Goal: Information Seeking & Learning: Learn about a topic

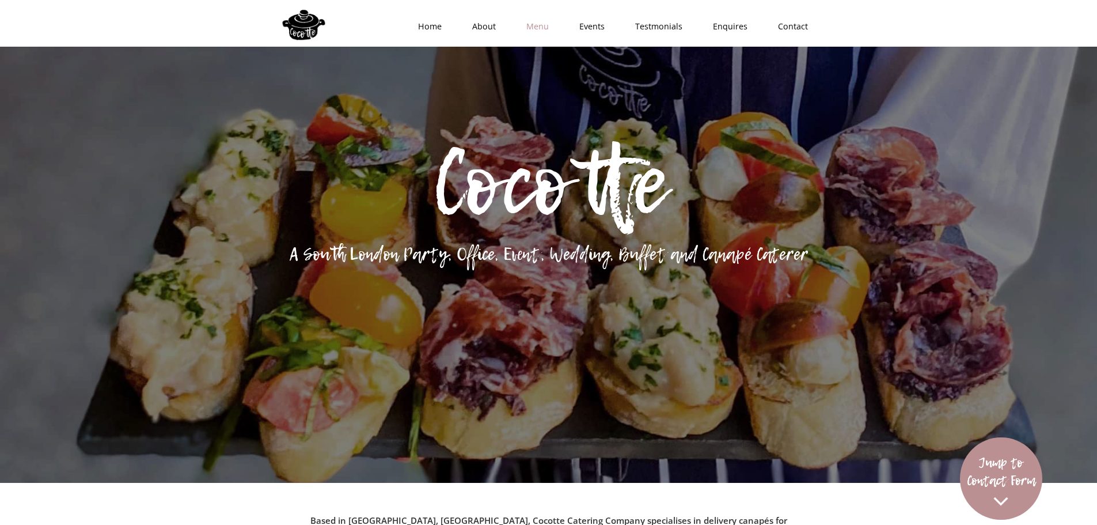
click at [536, 29] on link "Menu" at bounding box center [533, 26] width 53 height 35
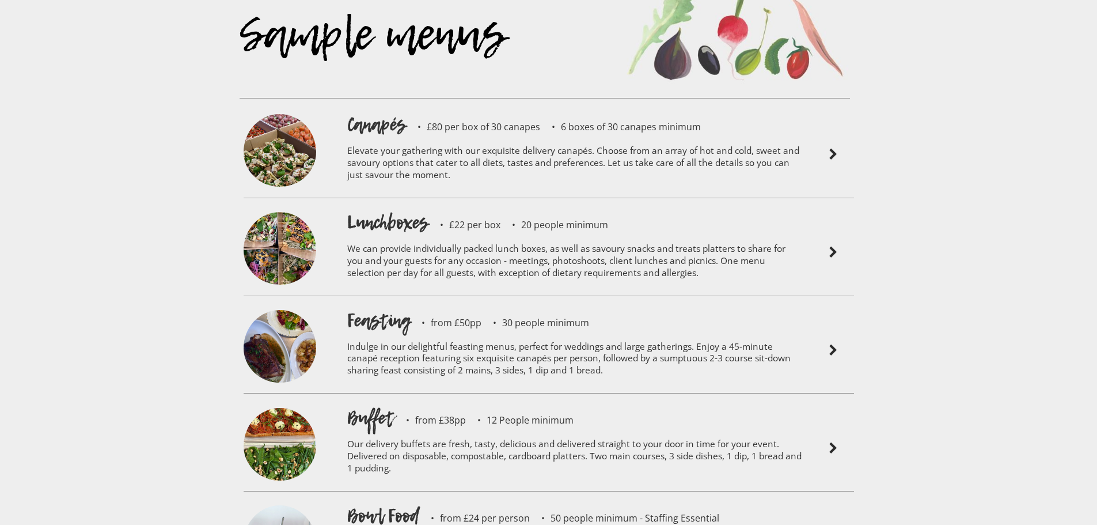
scroll to position [2606, 0]
click at [647, 138] on p "Elevate your gathering with our exquisite delivery canapés. Choose from an arra…" at bounding box center [574, 165] width 455 height 55
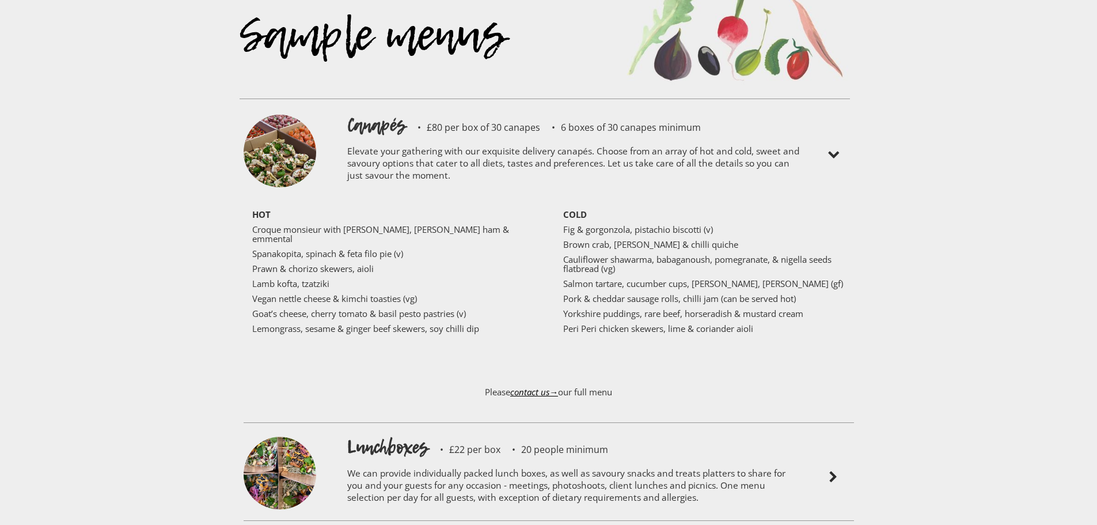
click at [433, 460] on p "We can provide individually packed lunch boxes, as well as savoury snacks and t…" at bounding box center [574, 487] width 455 height 55
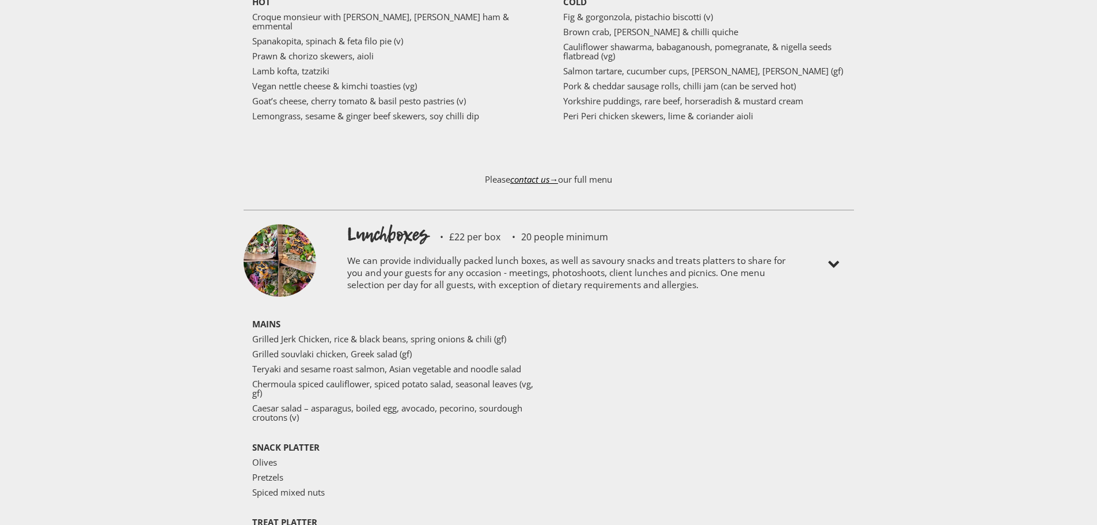
scroll to position [2819, 0]
click at [520, 247] on p "We can provide individually packed lunch boxes, as well as savoury snacks and t…" at bounding box center [574, 274] width 455 height 55
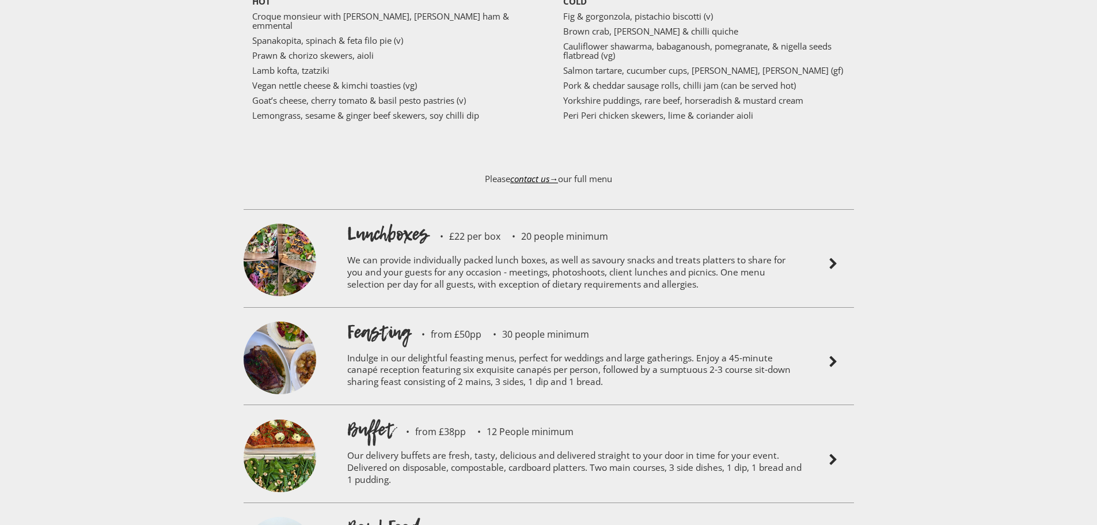
click at [451, 344] on p "Indulge in our delightful feasting menus, perfect for weddings and large gather…" at bounding box center [574, 371] width 455 height 55
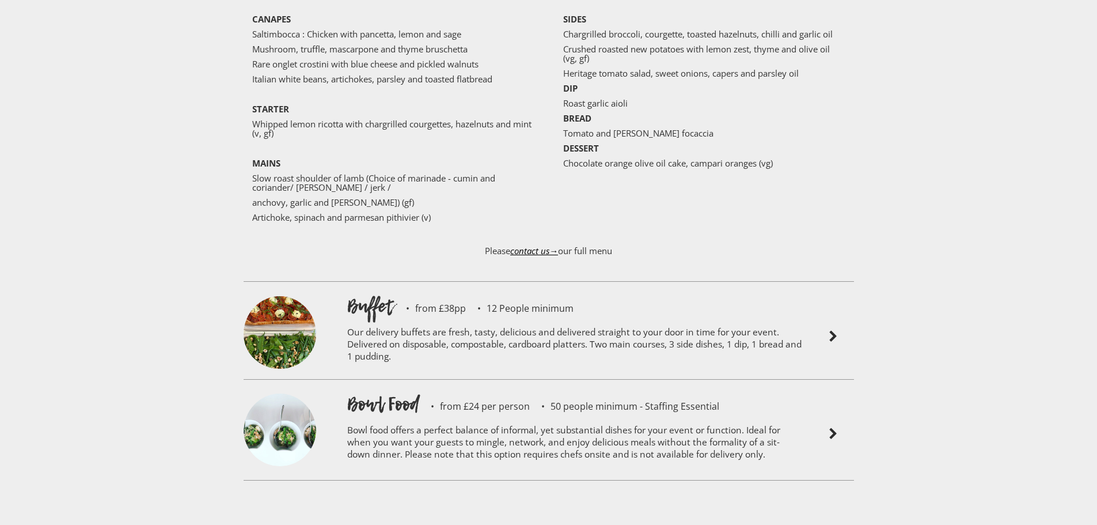
scroll to position [3222, 0]
click at [498, 318] on p "Our delivery buffets are fresh, tasty, delicious and delivered straight to your…" at bounding box center [574, 345] width 455 height 55
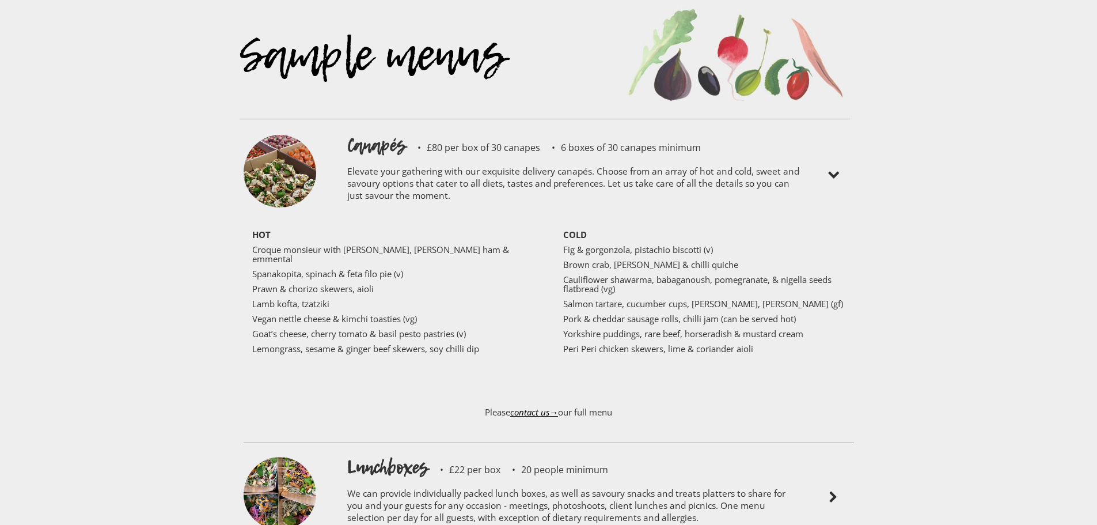
scroll to position [2587, 0]
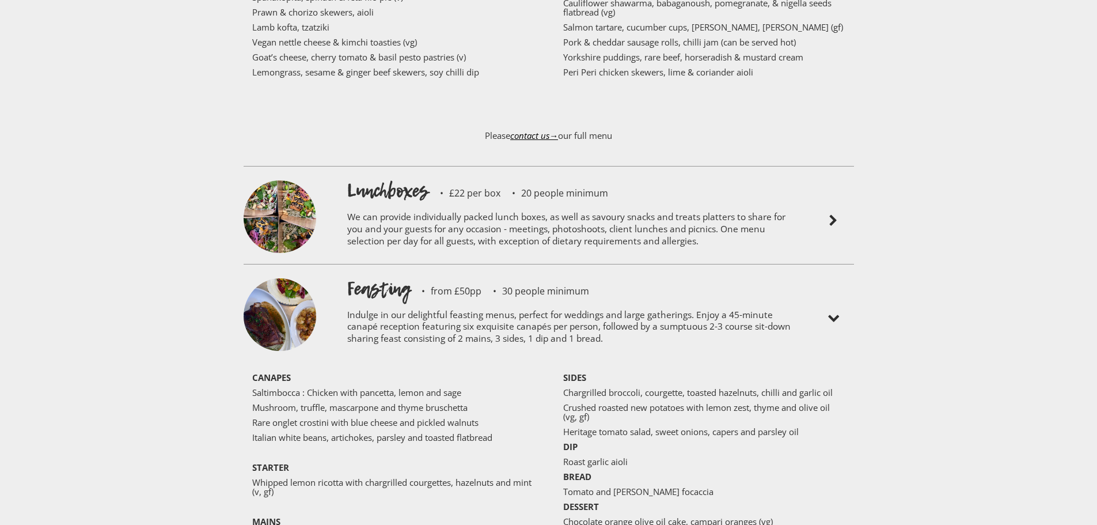
click at [519, 433] on p "Italian white beans, artichokes, parsley and toasted flatbread" at bounding box center [393, 437] width 282 height 9
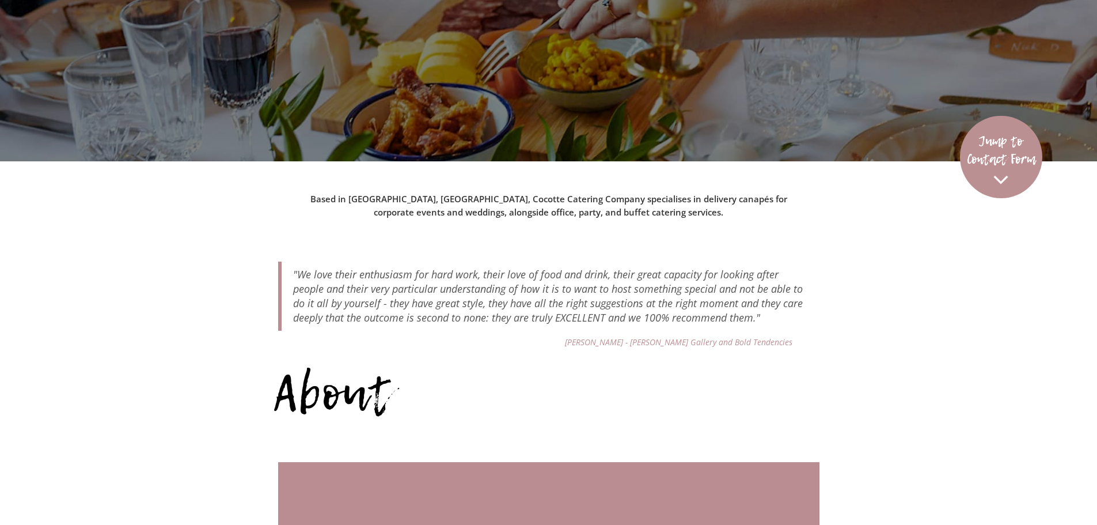
scroll to position [0, 0]
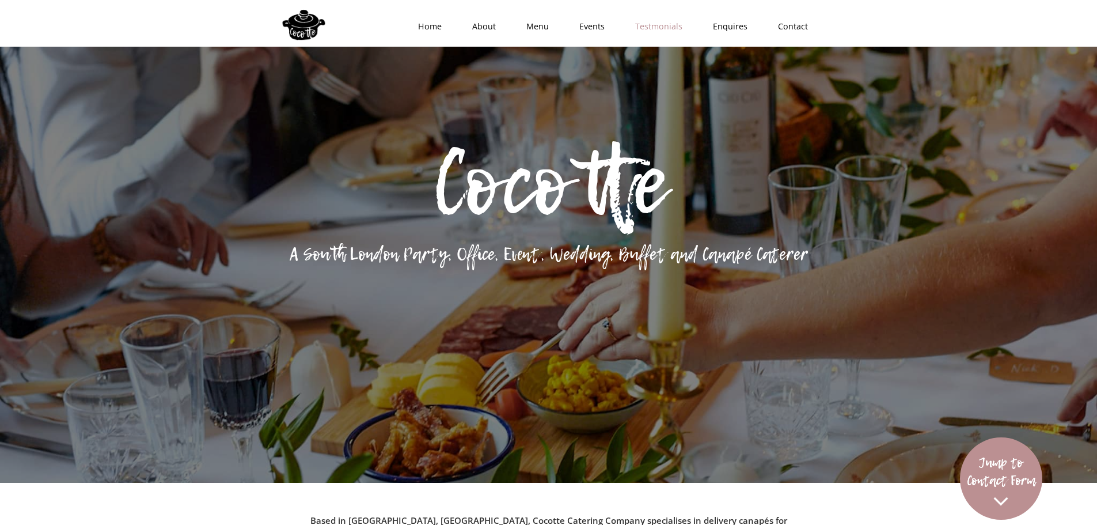
click at [662, 32] on link "Testmonials" at bounding box center [655, 26] width 78 height 35
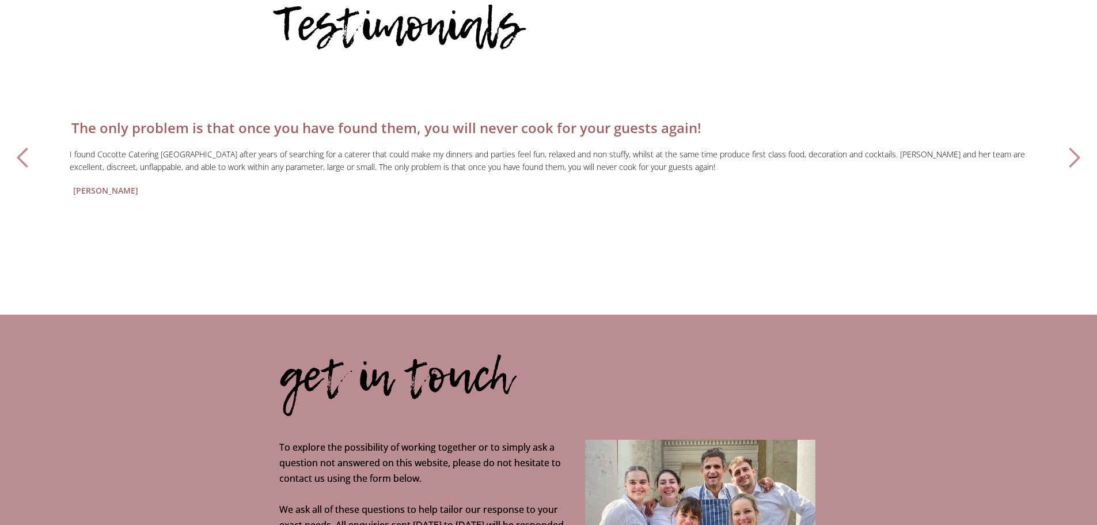
scroll to position [4034, 0]
click at [27, 146] on div "previous slide" at bounding box center [23, 157] width 23 height 23
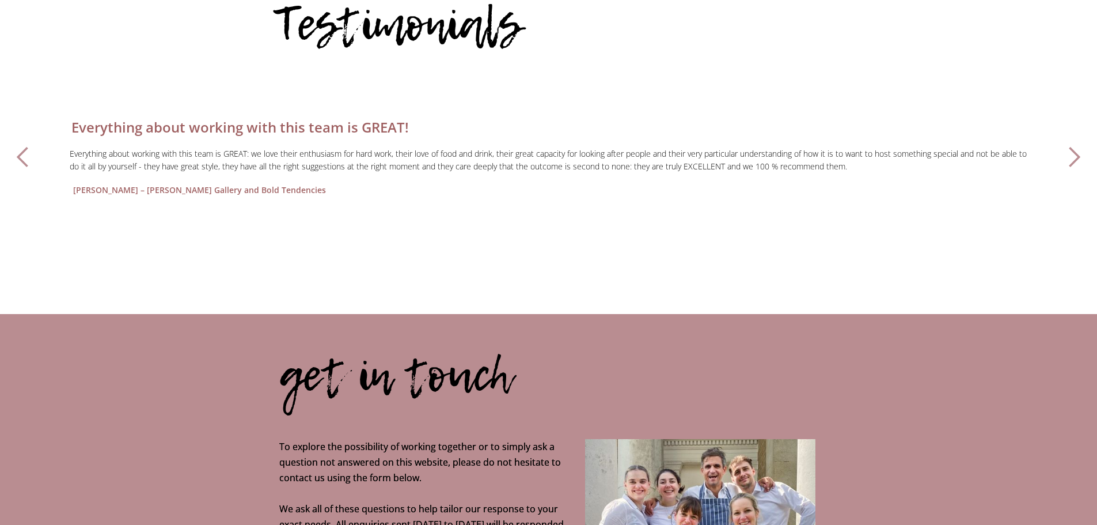
click at [27, 146] on div "previous slide" at bounding box center [23, 157] width 23 height 23
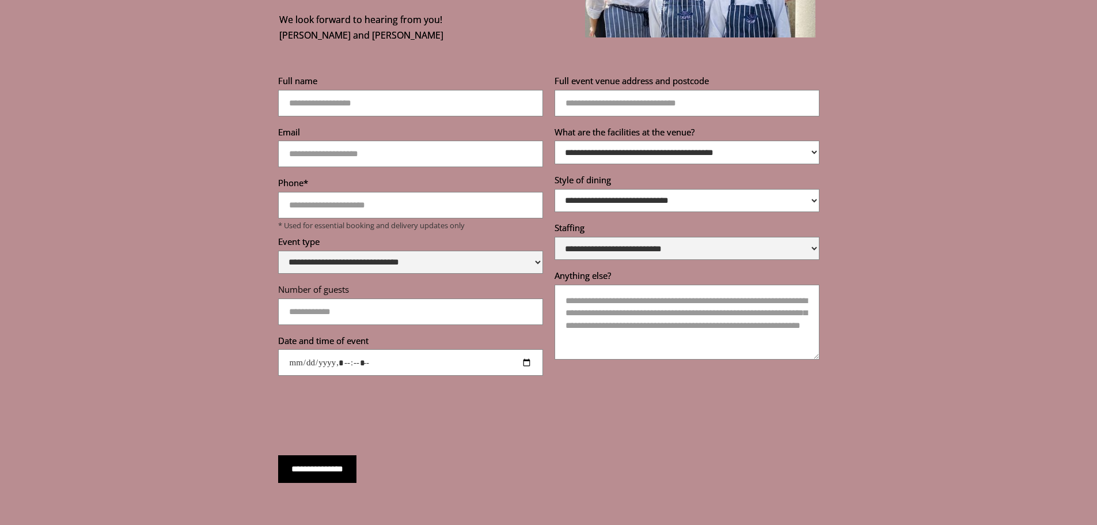
scroll to position [4816, 0]
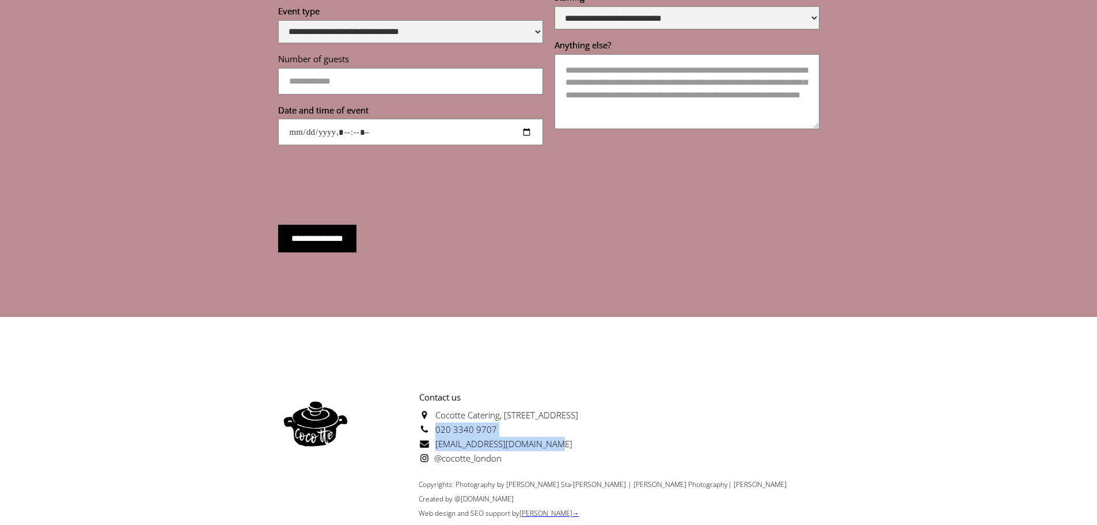
drag, startPoint x: 416, startPoint y: 385, endPoint x: 543, endPoint y: 406, distance: 128.5
click at [543, 406] on p "Contact us [GEOGRAPHIC_DATA][STREET_ADDRESS] 020 3340 9707 [EMAIL_ADDRESS][DOMA…" at bounding box center [465, 427] width 225 height 75
copy p "020 3340 9707 [EMAIL_ADDRESS][DOMAIN_NAME]"
